Goal: Task Accomplishment & Management: Use online tool/utility

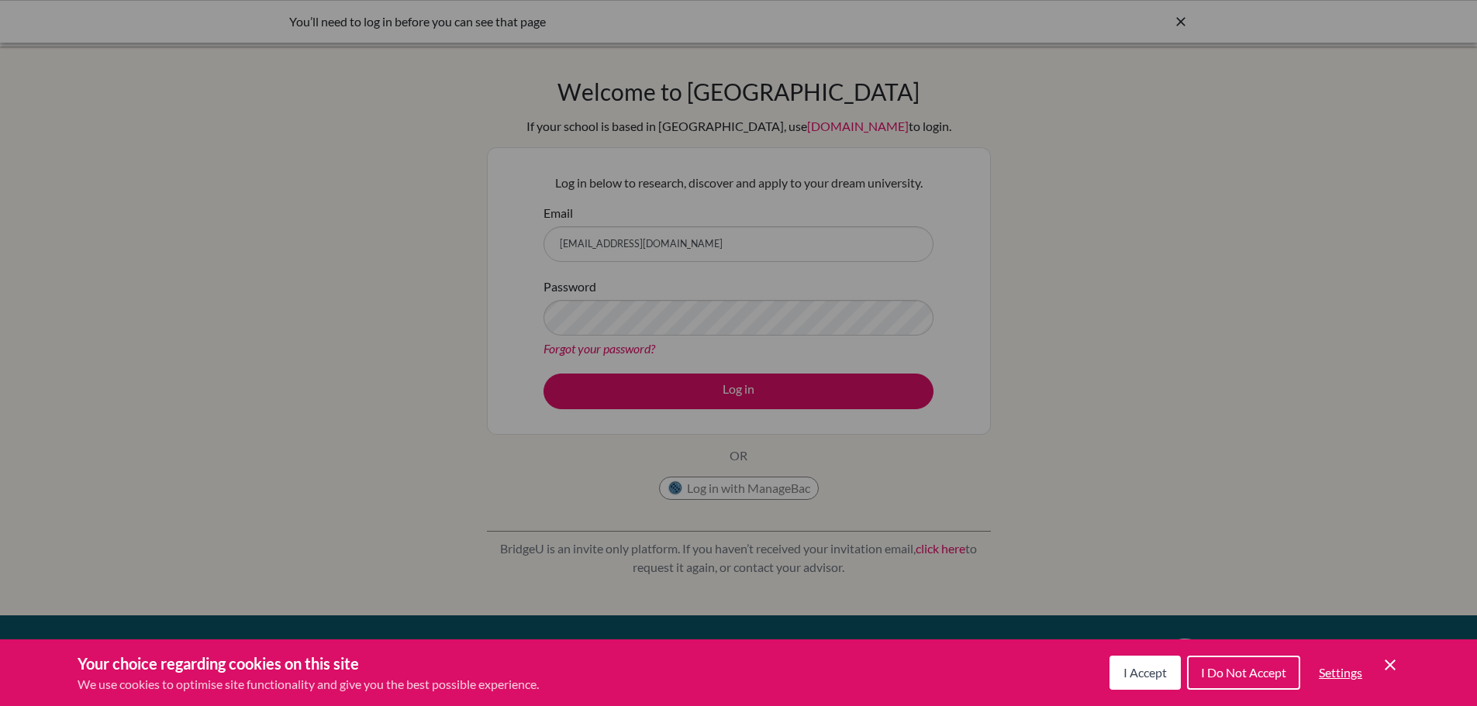
drag, startPoint x: 1151, startPoint y: 678, endPoint x: 1131, endPoint y: 644, distance: 39.6
click at [1150, 671] on span "I Accept" at bounding box center [1145, 672] width 43 height 15
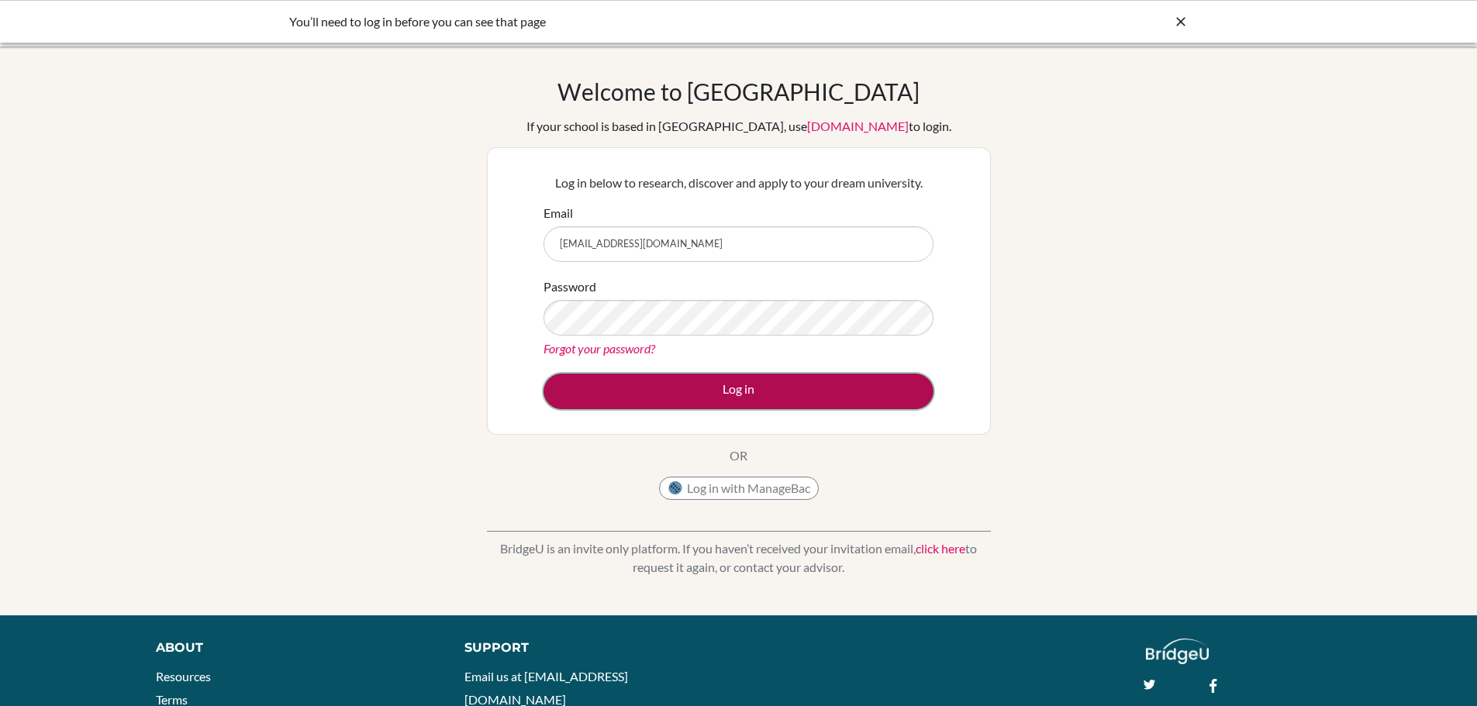
click at [740, 392] on button "Log in" at bounding box center [739, 392] width 390 height 36
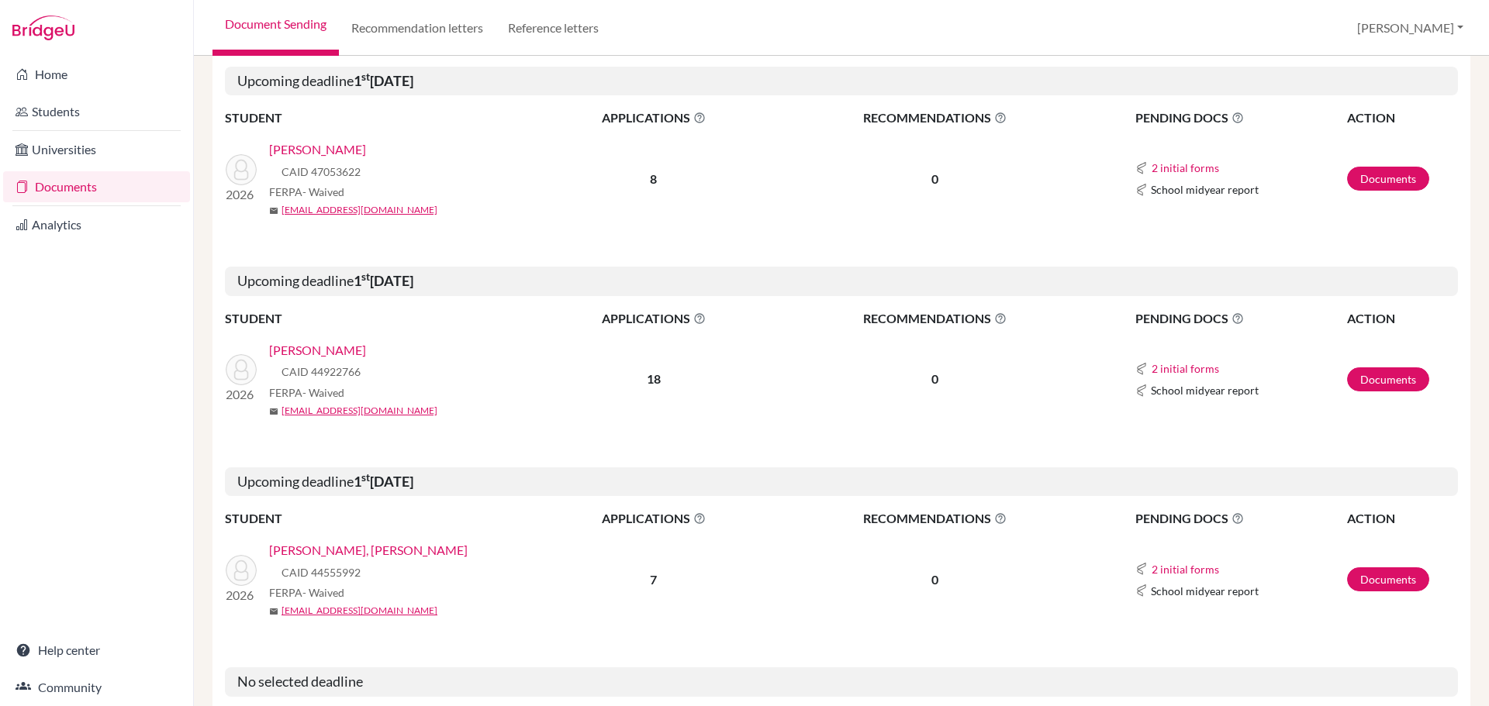
scroll to position [543, 0]
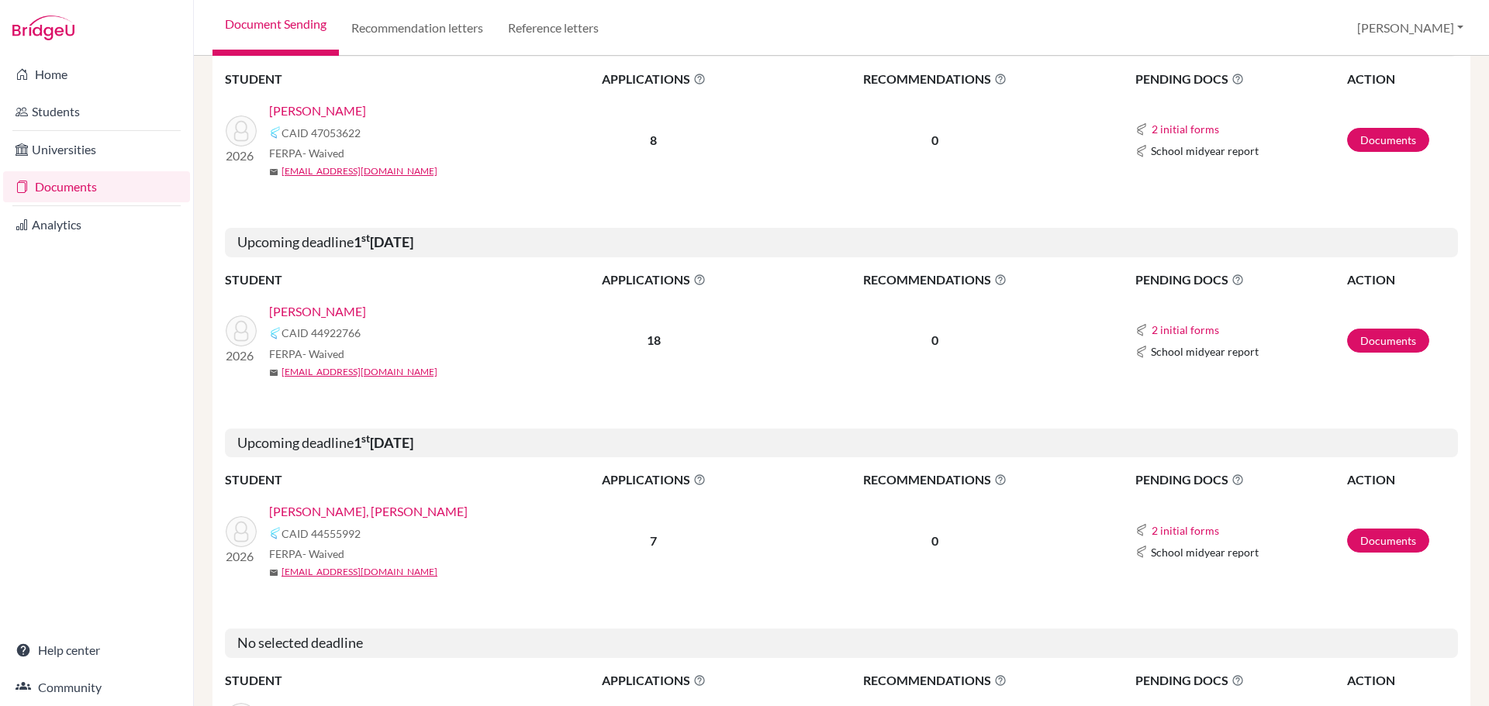
click at [302, 310] on link "[PERSON_NAME]" at bounding box center [317, 311] width 97 height 19
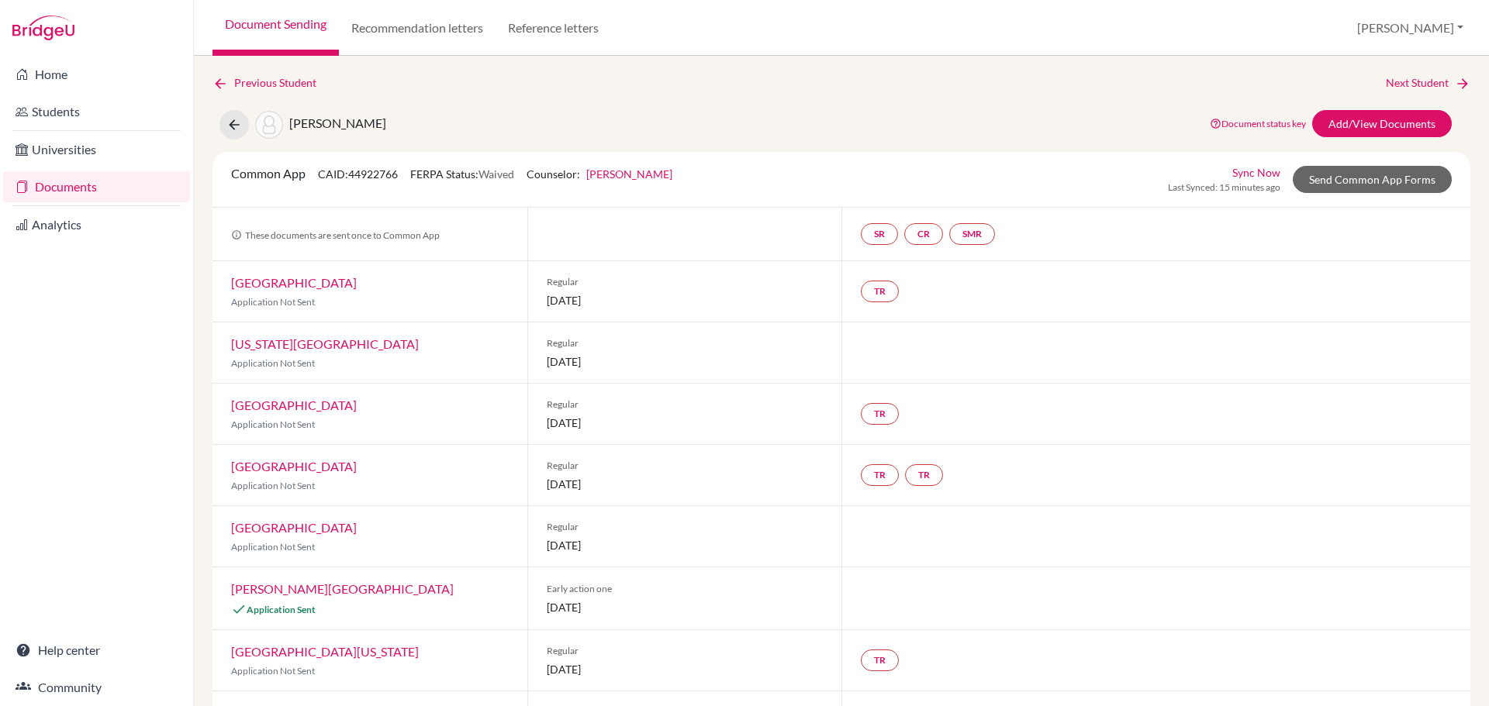
click at [601, 422] on span "[DATE]" at bounding box center [685, 423] width 277 height 16
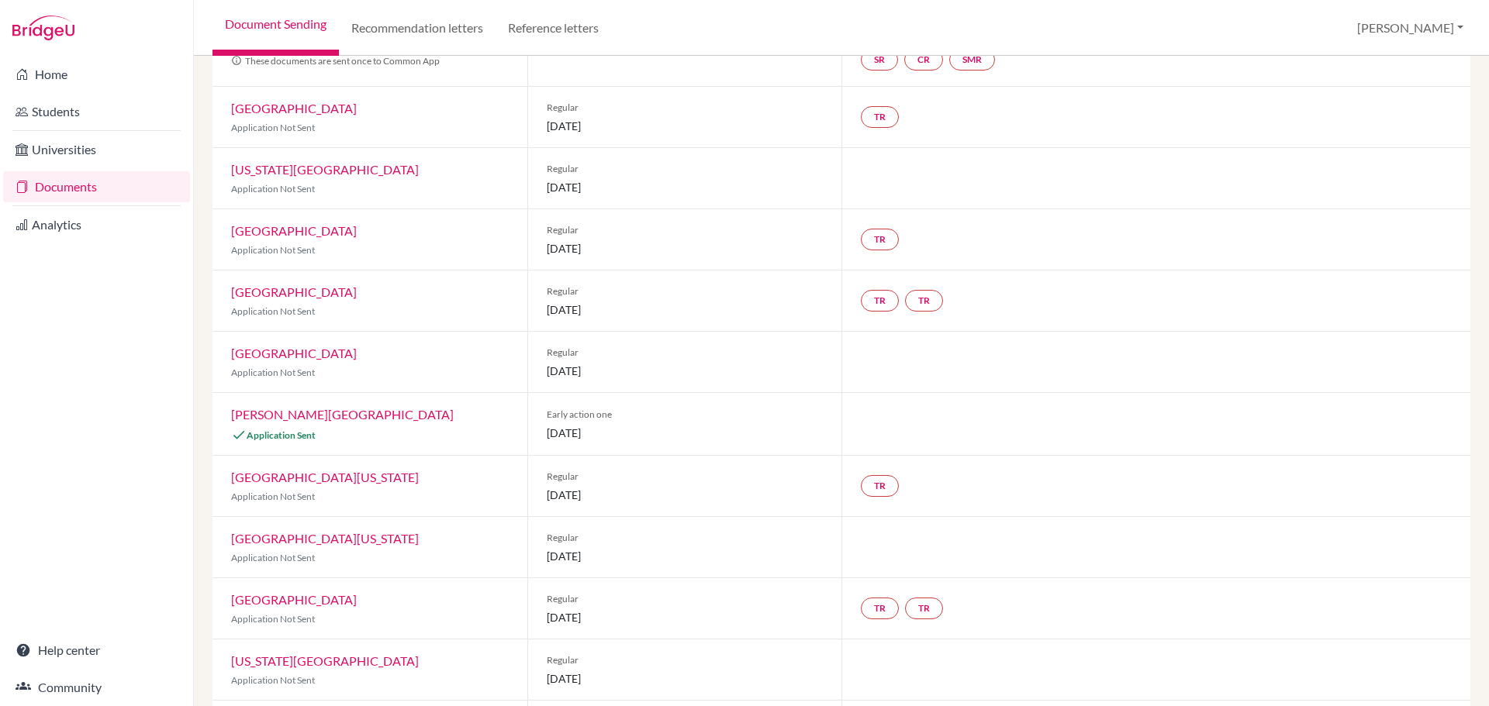
scroll to position [134, 0]
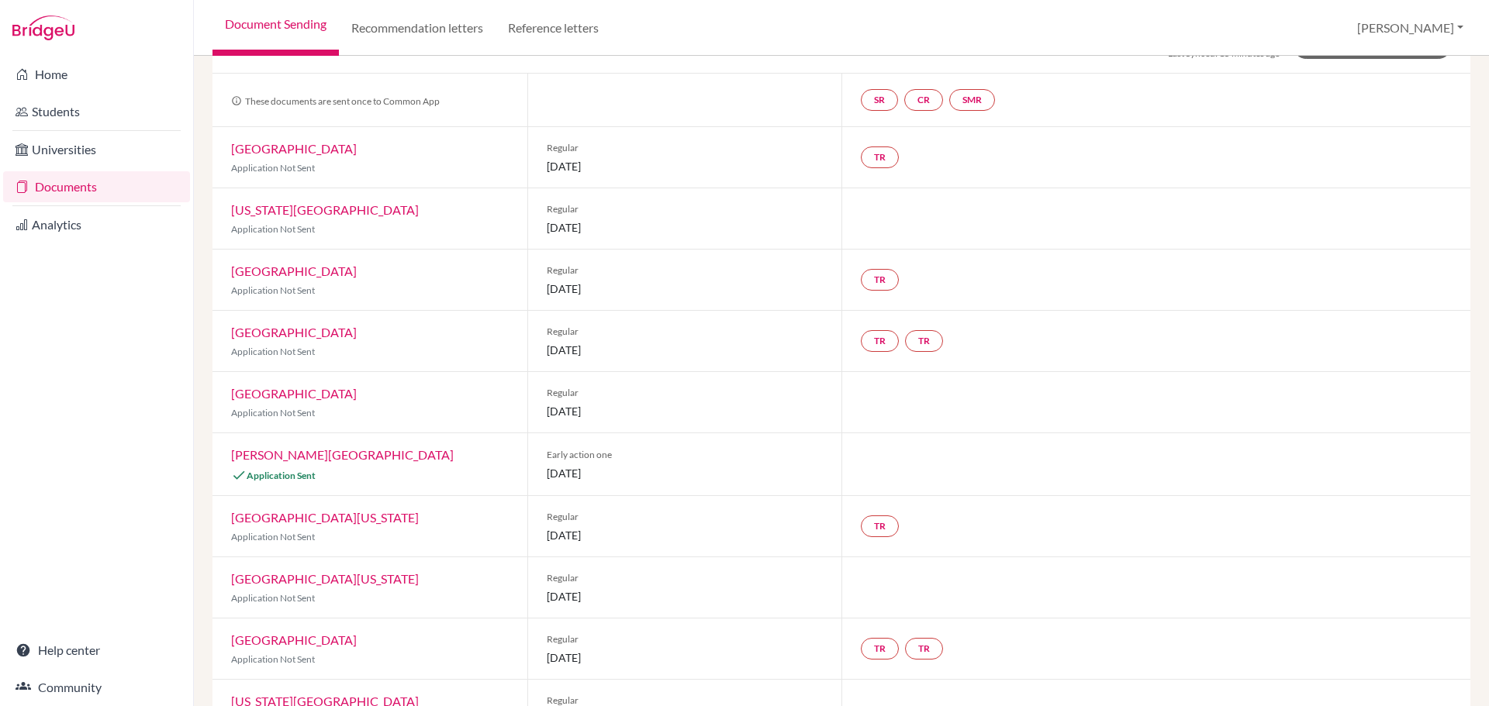
click at [296, 457] on link "[PERSON_NAME][GEOGRAPHIC_DATA]" at bounding box center [342, 454] width 223 height 15
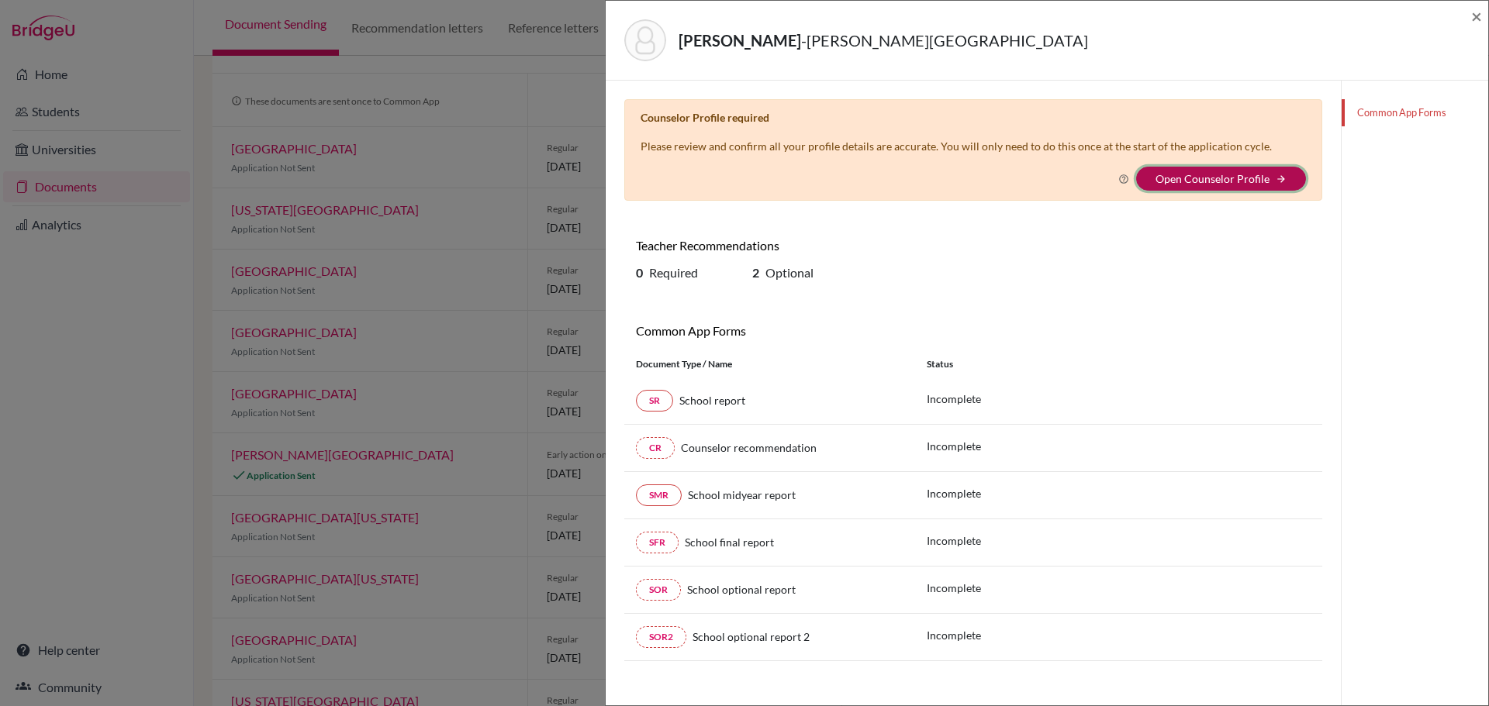
click at [1255, 185] on button "Open Counselor Profile arrow_forward" at bounding box center [1221, 179] width 170 height 24
